Goal: Transaction & Acquisition: Subscribe to service/newsletter

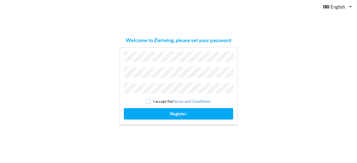
click at [149, 99] on input "checkbox" at bounding box center [148, 101] width 5 height 5
checkbox input "true"
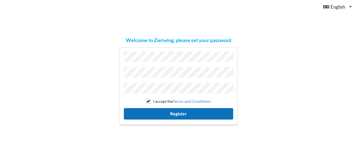
click at [163, 112] on button "Register" at bounding box center [178, 113] width 109 height 11
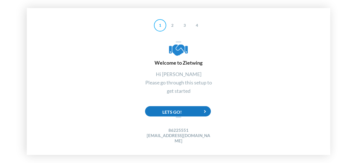
click at [182, 111] on div "Lets Go!" at bounding box center [178, 111] width 66 height 10
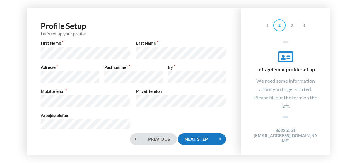
click at [206, 140] on div "Next step" at bounding box center [202, 138] width 48 height 11
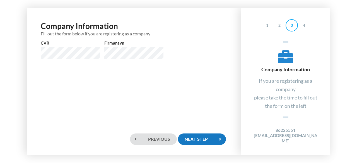
click at [206, 140] on div "Next step" at bounding box center [202, 138] width 48 height 11
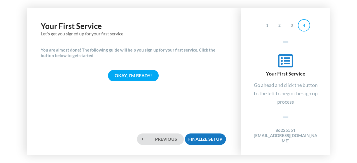
click at [206, 140] on div "Finalize Setup" at bounding box center [205, 138] width 41 height 11
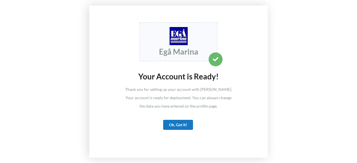
click at [178, 128] on div "Ok, Got It!" at bounding box center [178, 125] width 30 height 10
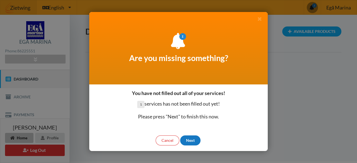
click at [191, 140] on div "Next" at bounding box center [190, 140] width 20 height 10
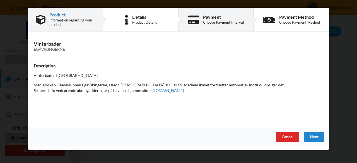
click at [211, 23] on div "Choose Payment Interval" at bounding box center [223, 22] width 41 height 4
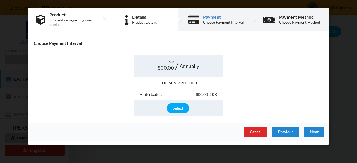
click at [288, 20] on div "Choose Payment Method" at bounding box center [299, 22] width 41 height 4
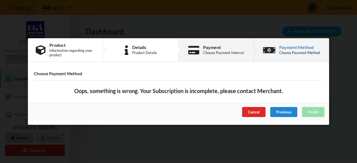
click at [219, 55] on div "Choose Payment Interval" at bounding box center [223, 52] width 41 height 4
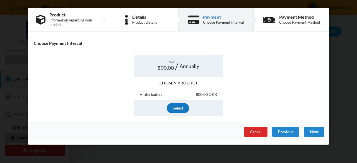
click at [178, 109] on div "Select" at bounding box center [178, 108] width 22 height 10
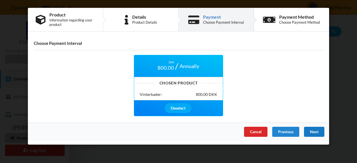
click at [312, 127] on div "Next" at bounding box center [314, 132] width 20 height 10
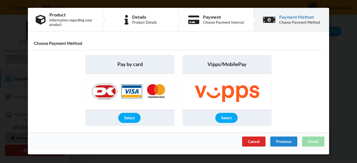
click at [236, 64] on span "Vipps/MobilePay" at bounding box center [226, 64] width 39 height 7
click at [228, 116] on div "Select" at bounding box center [226, 118] width 22 height 10
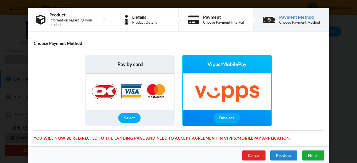
click at [312, 151] on div "Finish" at bounding box center [313, 155] width 22 height 10
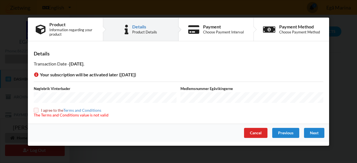
click at [36, 109] on input "checkbox" at bounding box center [36, 110] width 5 height 5
checkbox input "true"
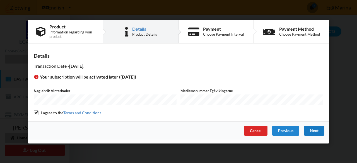
click at [311, 130] on div "Next" at bounding box center [314, 130] width 20 height 10
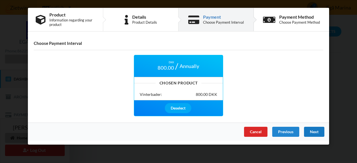
click at [311, 130] on div "Next" at bounding box center [314, 132] width 20 height 10
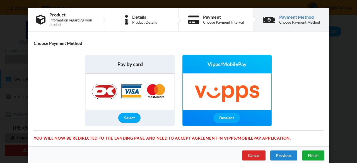
click at [313, 153] on span "Finish" at bounding box center [313, 155] width 11 height 5
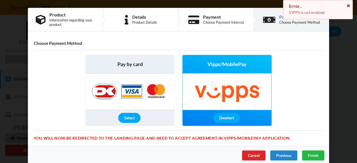
click at [349, 5] on icon at bounding box center [348, 5] width 5 height 4
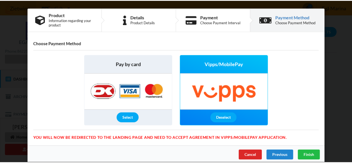
scroll to position [4, 0]
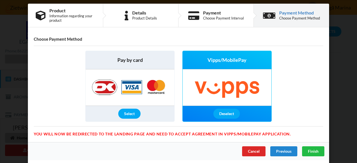
click at [94, 85] on img at bounding box center [129, 87] width 87 height 36
click at [131, 117] on div "Select" at bounding box center [129, 114] width 22 height 10
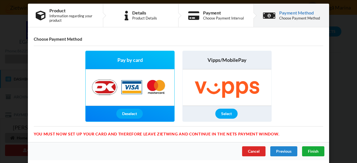
click at [305, 151] on div "Finish" at bounding box center [313, 151] width 22 height 10
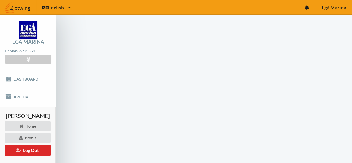
scroll to position [1, 0]
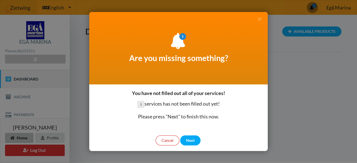
click at [167, 142] on div "Cancel" at bounding box center [167, 140] width 24 height 10
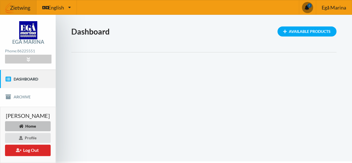
scroll to position [14, 0]
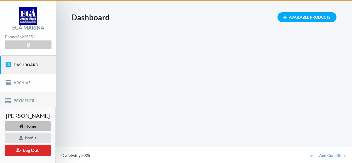
click at [19, 95] on link "Payments" at bounding box center [28, 101] width 56 height 18
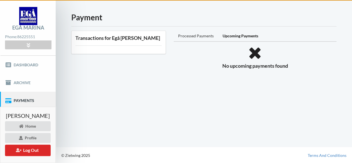
click at [205, 35] on div "Processed Payments" at bounding box center [196, 36] width 45 height 11
click at [45, 136] on div "Profile" at bounding box center [28, 138] width 46 height 10
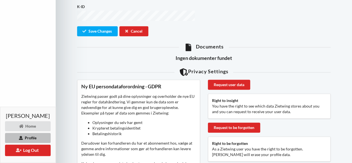
scroll to position [173, 0]
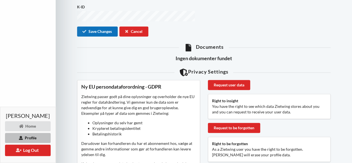
click at [105, 26] on button "Save Changes" at bounding box center [97, 31] width 41 height 10
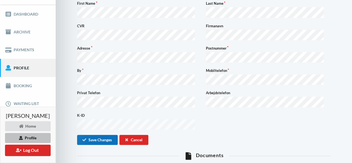
scroll to position [64, 0]
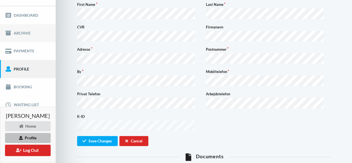
click at [23, 33] on link "Archive" at bounding box center [28, 33] width 56 height 18
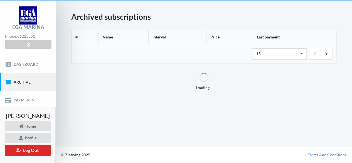
scroll to position [14, 0]
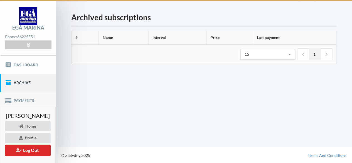
click at [22, 101] on link "Payments" at bounding box center [28, 101] width 56 height 18
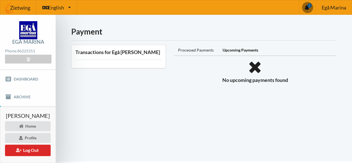
scroll to position [0, 0]
